Goal: Check status: Check status

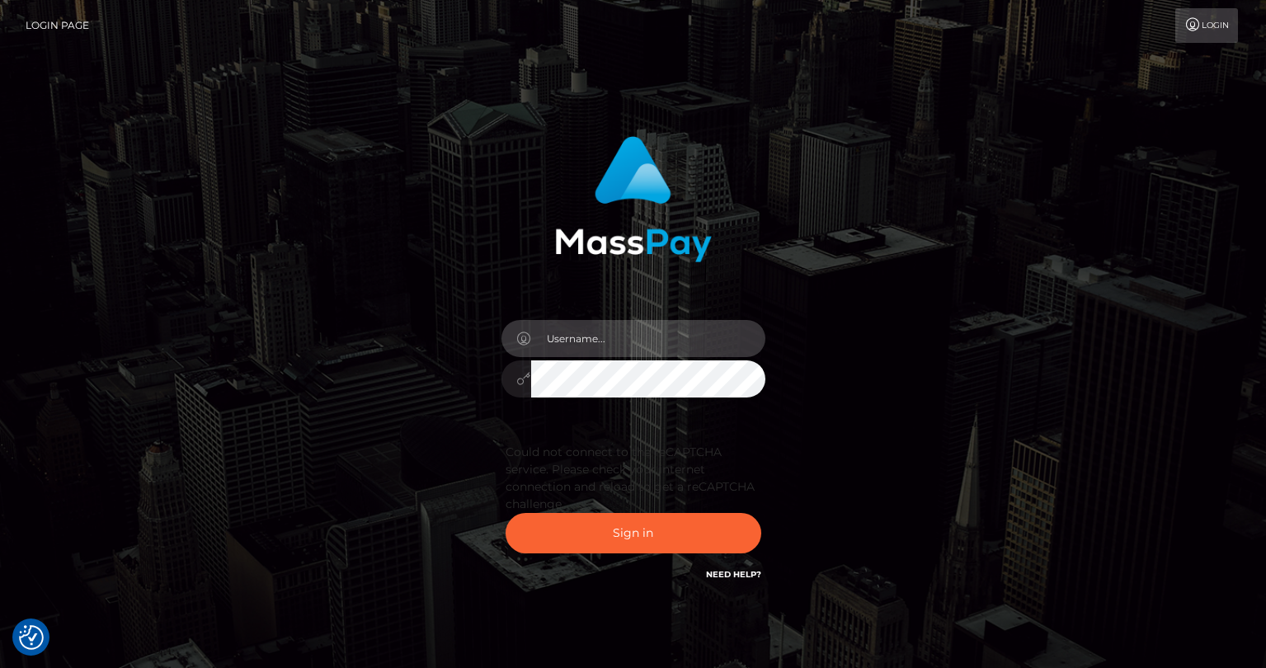
click at [588, 341] on input "text" at bounding box center [648, 338] width 234 height 37
type input "tatyanafansly1"
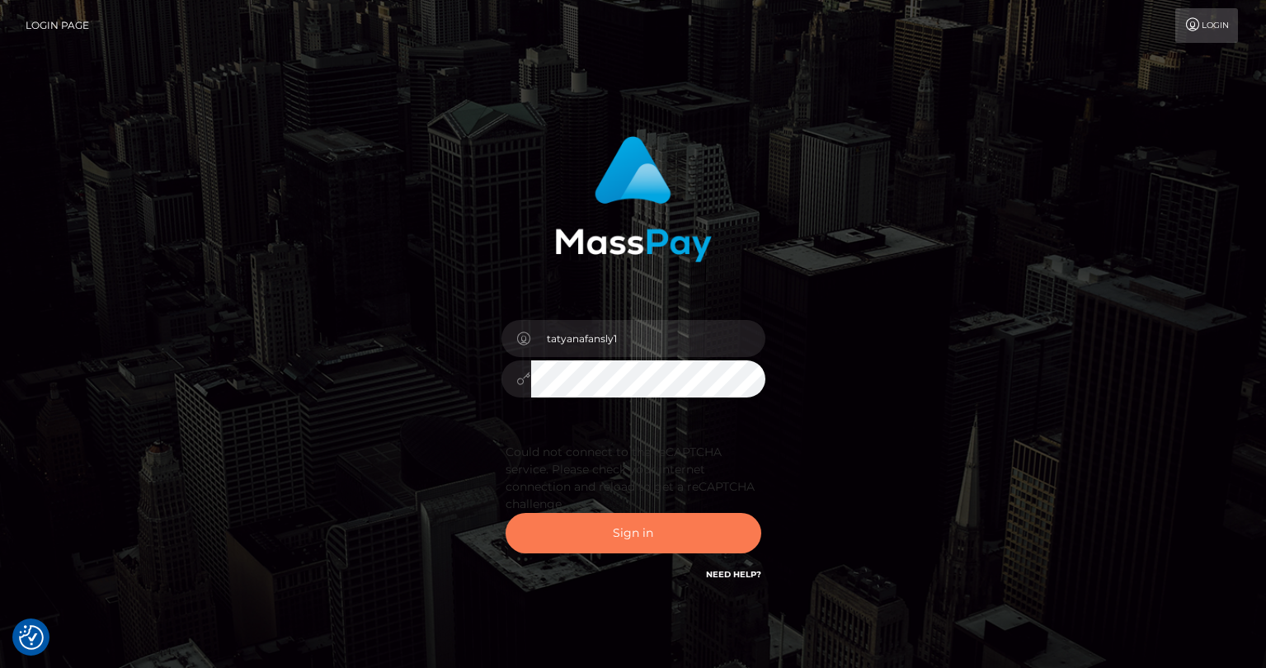
click at [628, 544] on button "Sign in" at bounding box center [634, 533] width 256 height 40
click at [588, 535] on button "Sign in" at bounding box center [634, 533] width 256 height 40
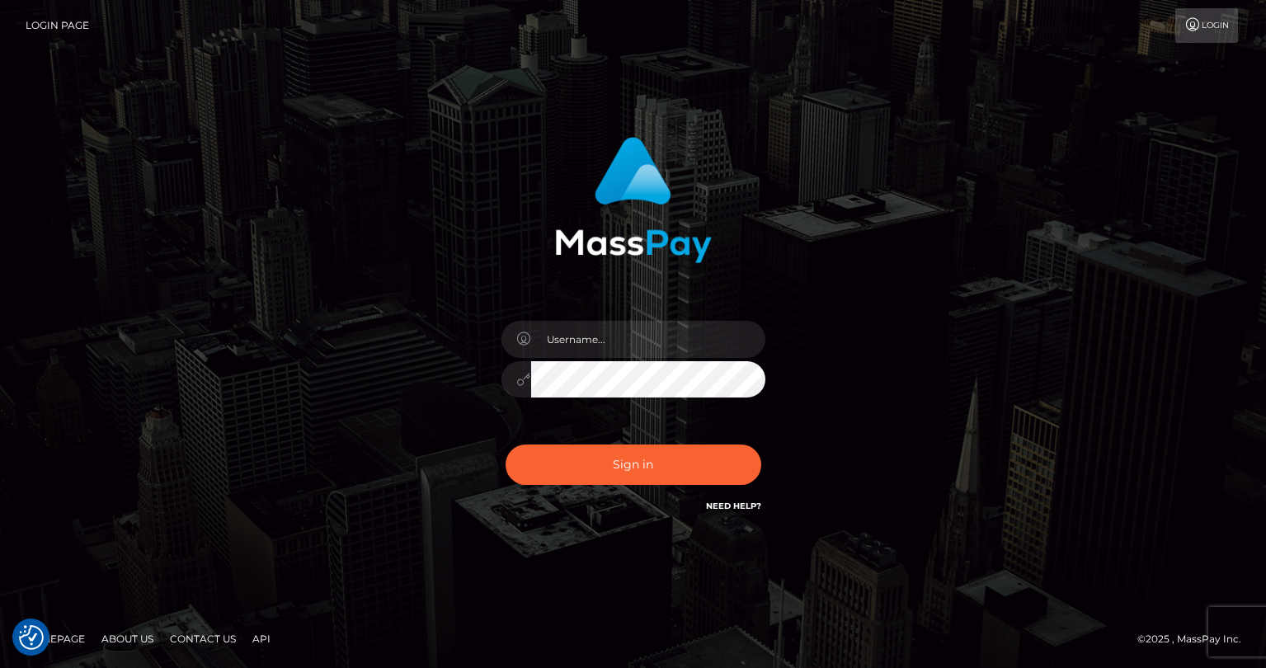
click at [610, 357] on div at bounding box center [633, 371] width 289 height 126
click at [623, 341] on input "text" at bounding box center [648, 339] width 234 height 37
type input "tatyanafansly1"
click at [633, 466] on button "Sign in" at bounding box center [634, 465] width 256 height 40
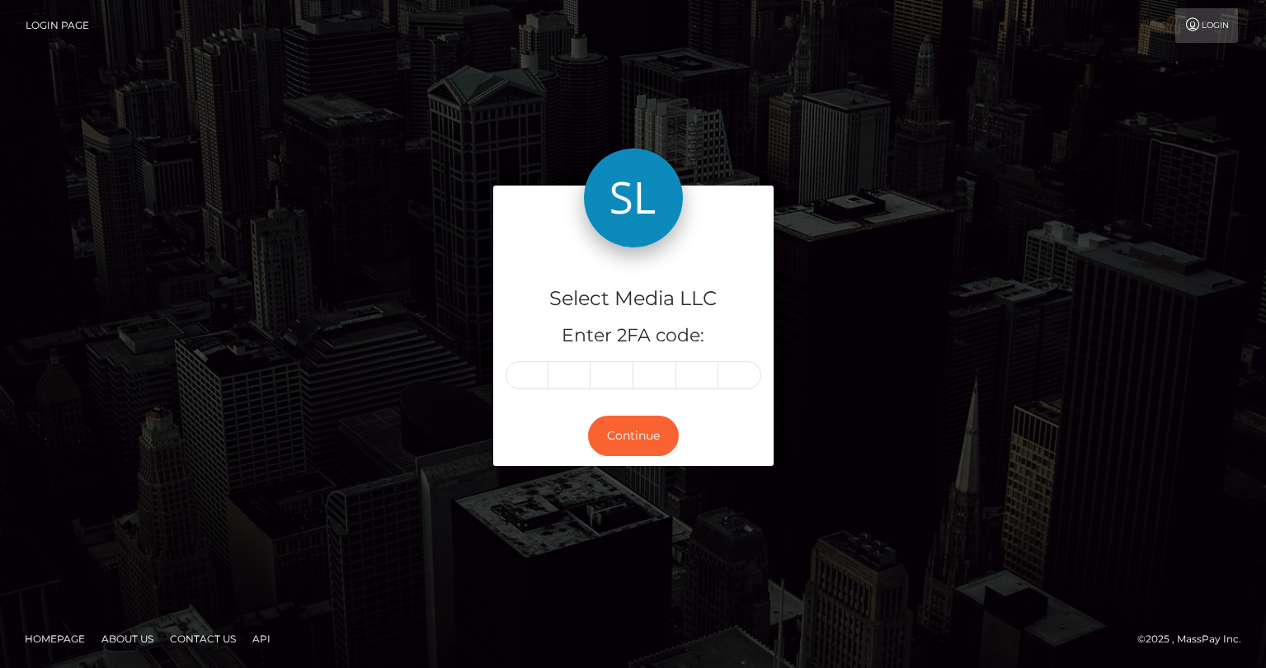
click at [542, 384] on input "text" at bounding box center [527, 375] width 43 height 28
type input "6"
type input "4"
type input "5"
type input "8"
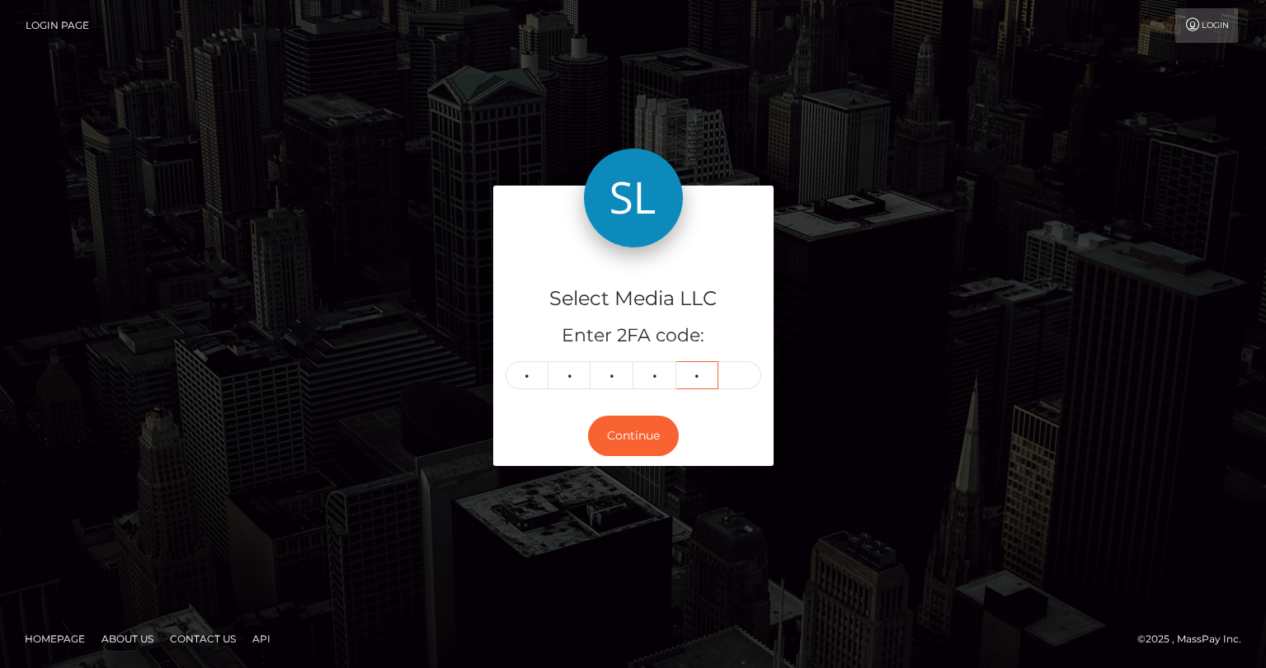
type input "4"
type input "2"
click at [600, 443] on button "Continue" at bounding box center [633, 436] width 91 height 40
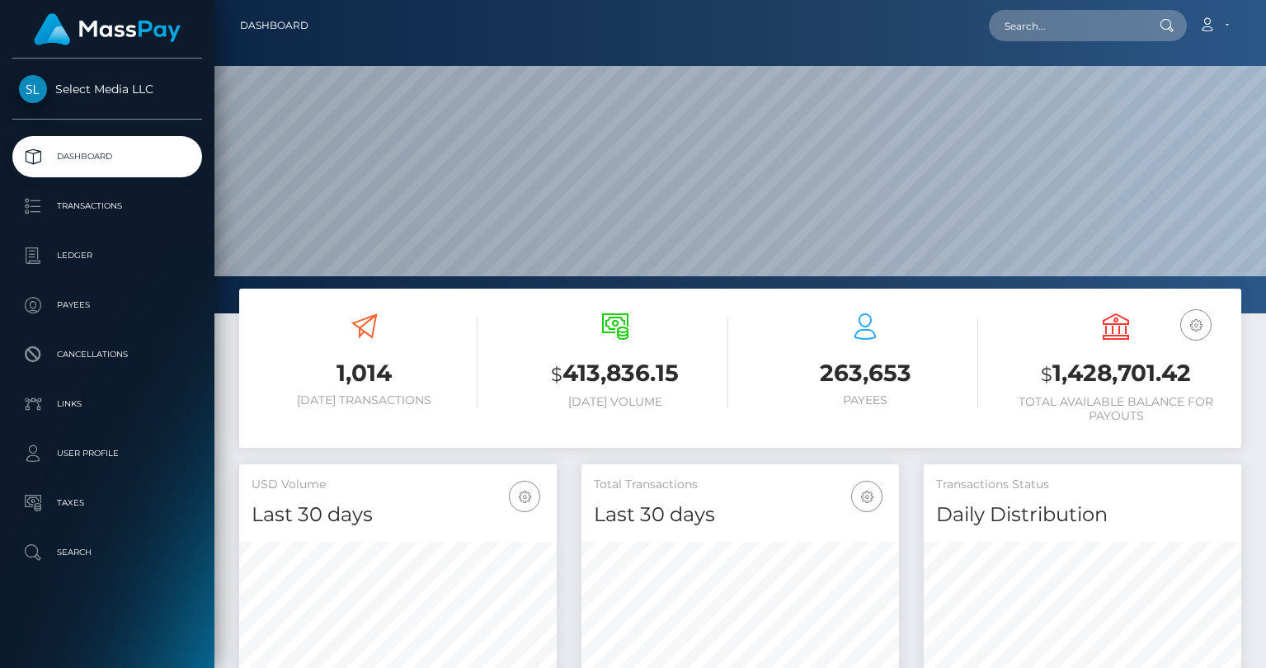
scroll to position [292, 318]
click at [1088, 377] on h3 "$ 1,428,701.42" at bounding box center [1116, 374] width 226 height 34
copy h3 "1,428,701.42"
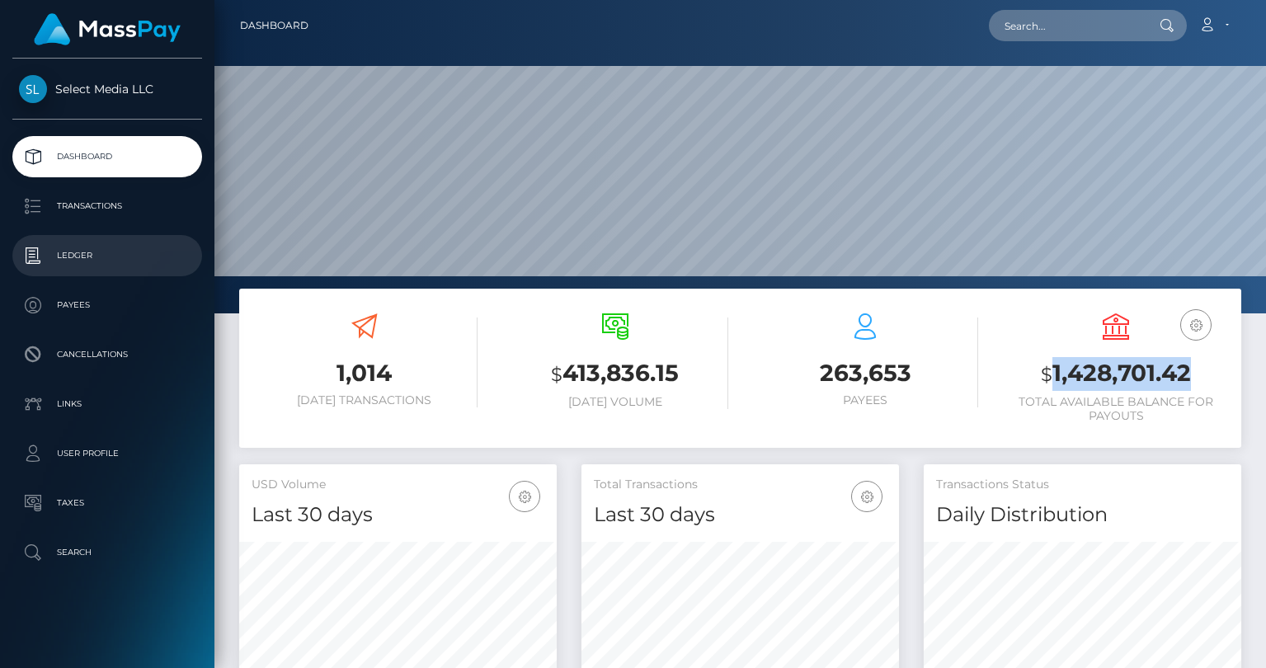
click at [126, 241] on link "Ledger" at bounding box center [107, 255] width 190 height 41
